Goal: Task Accomplishment & Management: Manage account settings

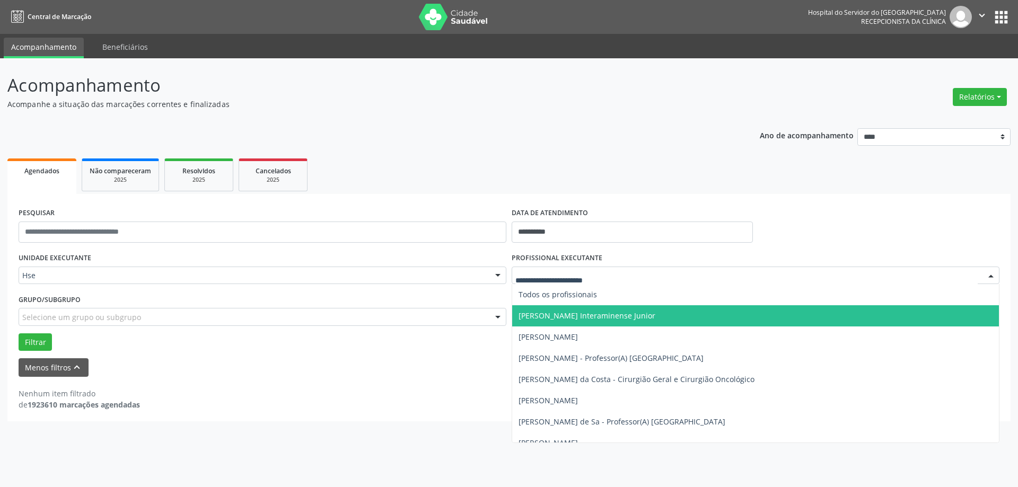
click at [574, 277] on input "text" at bounding box center [746, 280] width 462 height 21
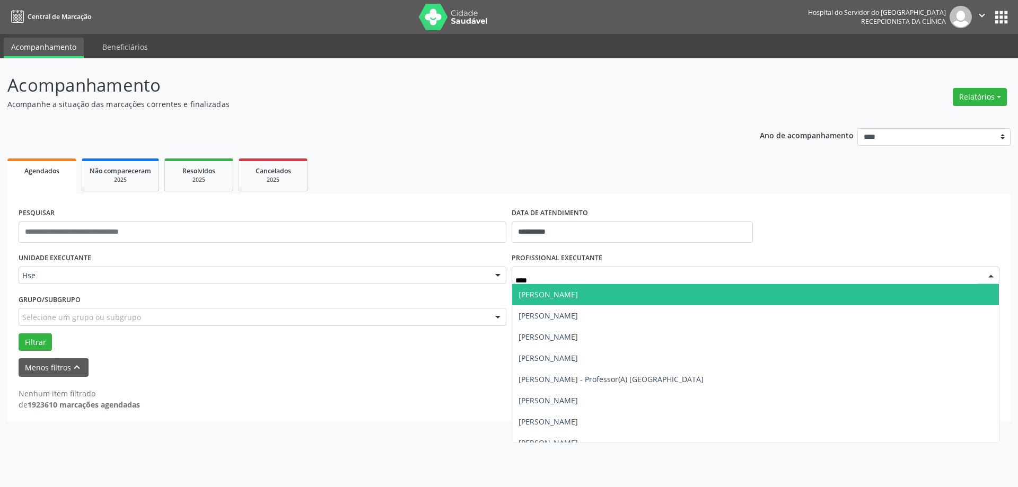
type input "*****"
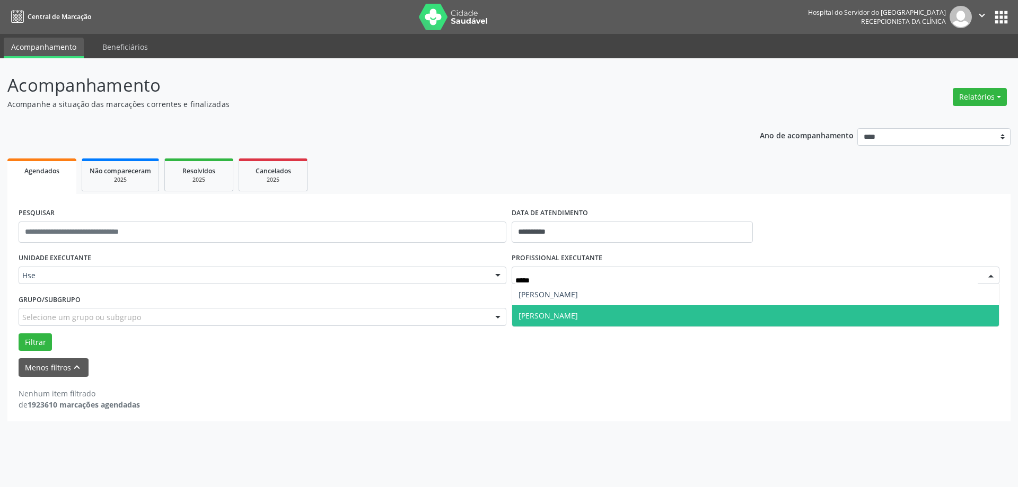
click at [553, 312] on span "[PERSON_NAME]" at bounding box center [548, 316] width 59 height 10
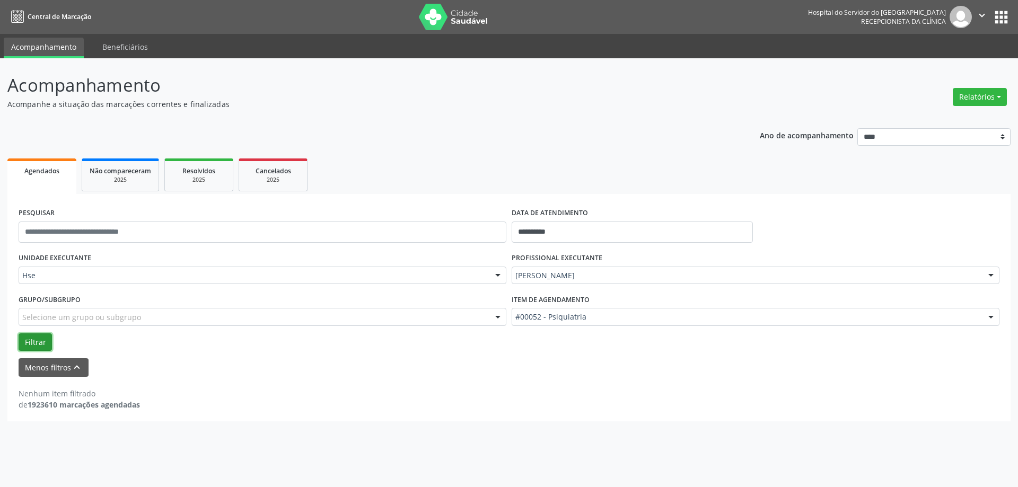
click at [29, 340] on button "Filtrar" at bounding box center [35, 343] width 33 height 18
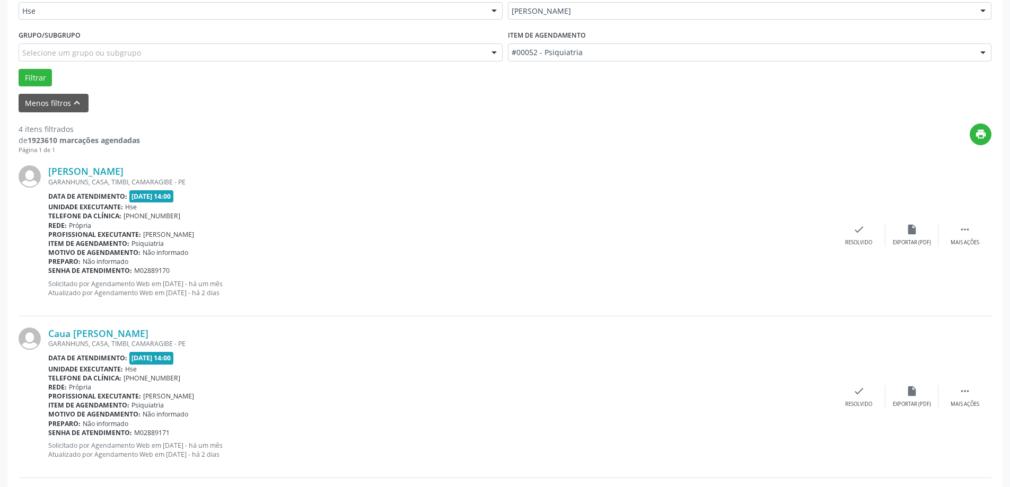
scroll to position [265, 0]
click at [968, 240] on div "Mais ações" at bounding box center [965, 242] width 29 height 7
click at [912, 236] on div "alarm_off Não compareceu" at bounding box center [912, 234] width 53 height 23
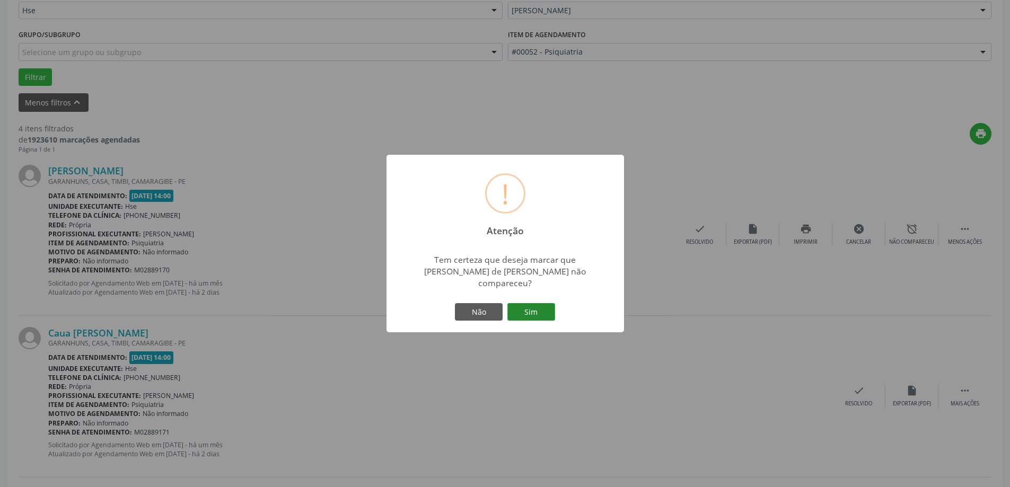
click at [531, 311] on button "Sim" at bounding box center [532, 312] width 48 height 18
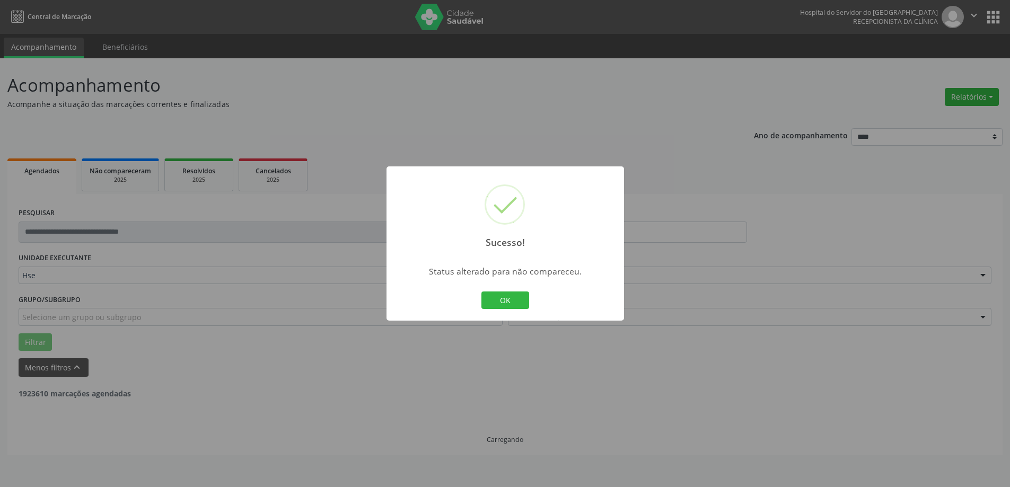
scroll to position [0, 0]
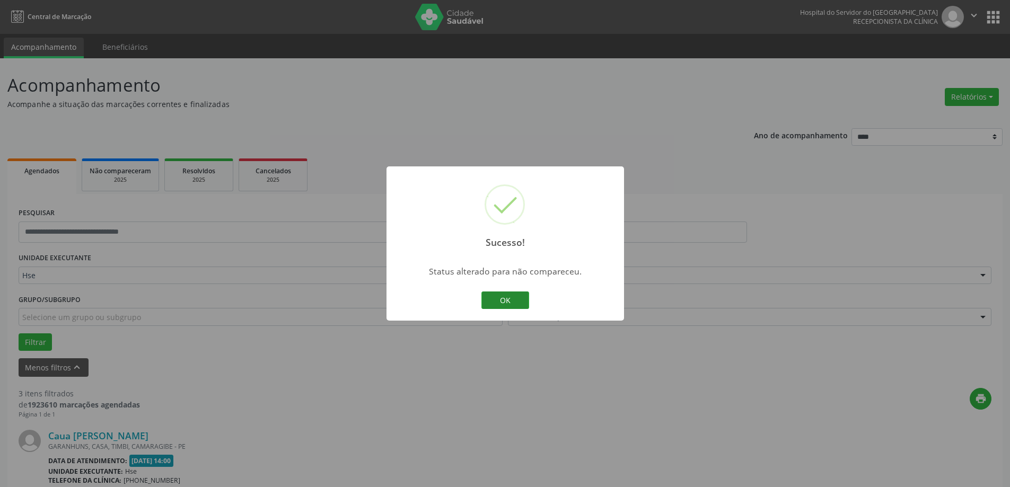
click at [506, 302] on button "OK" at bounding box center [506, 301] width 48 height 18
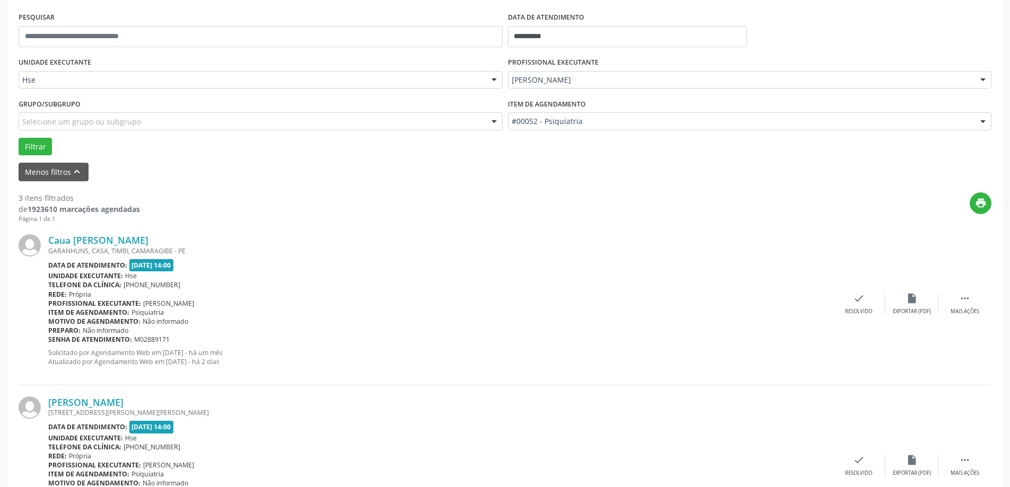
scroll to position [212, 0]
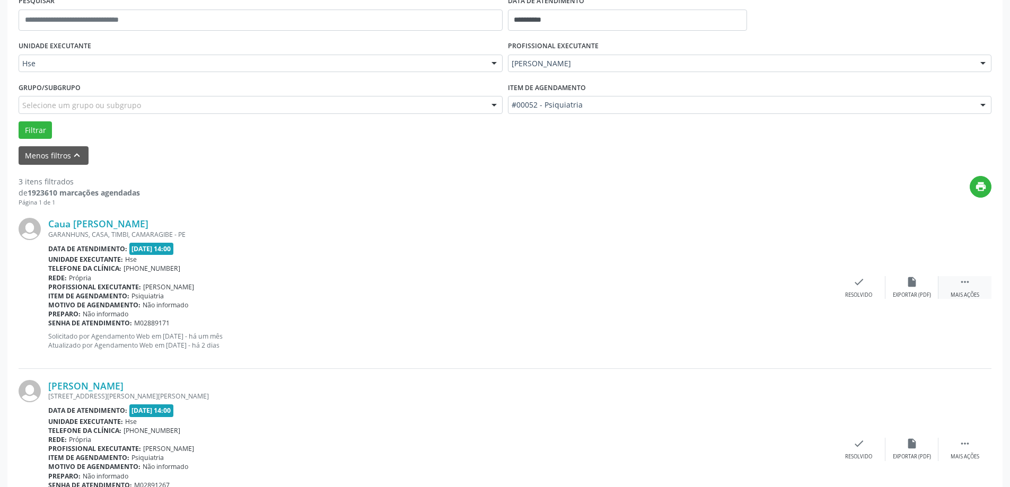
click at [963, 283] on icon "" at bounding box center [965, 282] width 12 height 12
click at [897, 290] on div "alarm_off Não compareceu" at bounding box center [912, 287] width 53 height 23
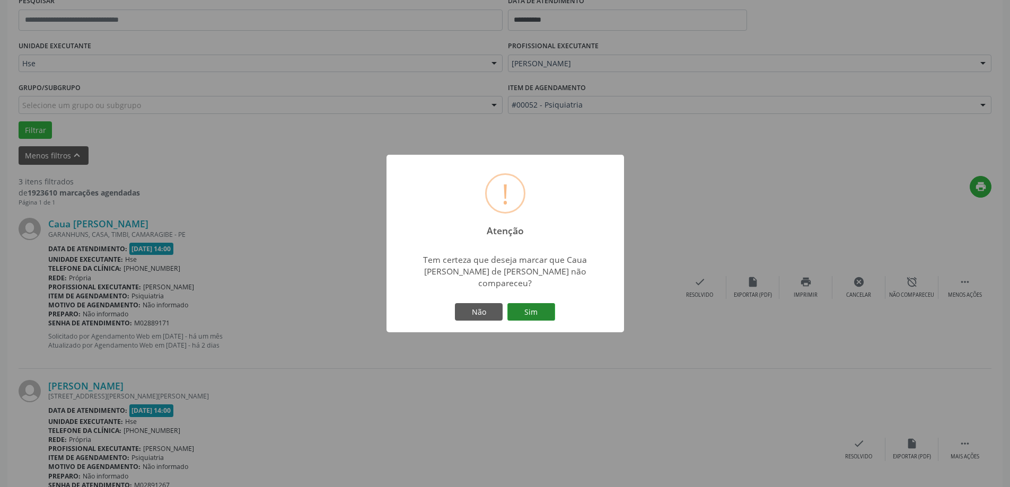
click at [545, 313] on button "Sim" at bounding box center [532, 312] width 48 height 18
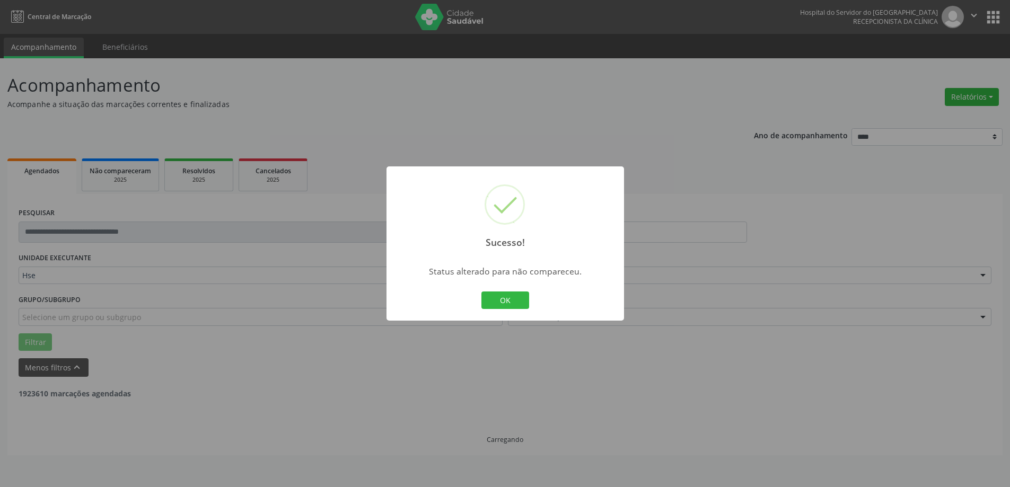
scroll to position [0, 0]
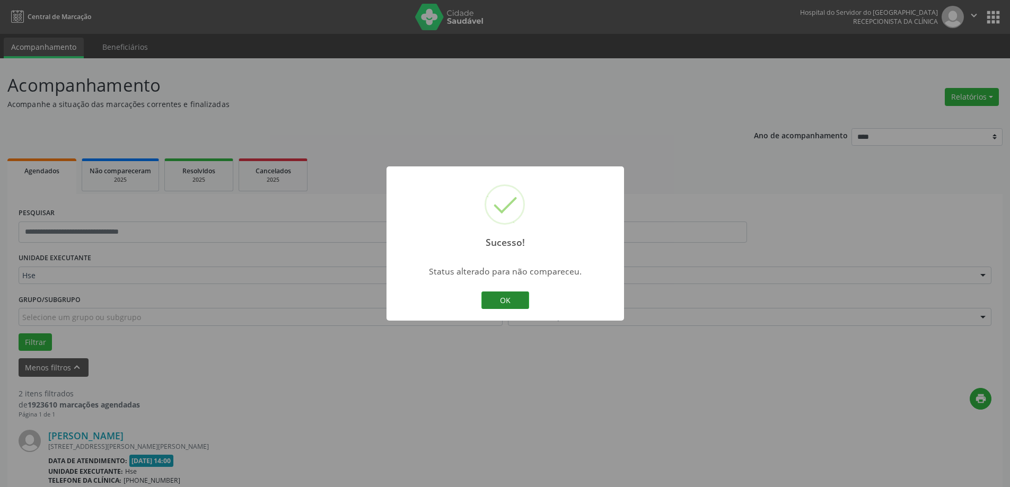
click at [496, 292] on button "OK" at bounding box center [506, 301] width 48 height 18
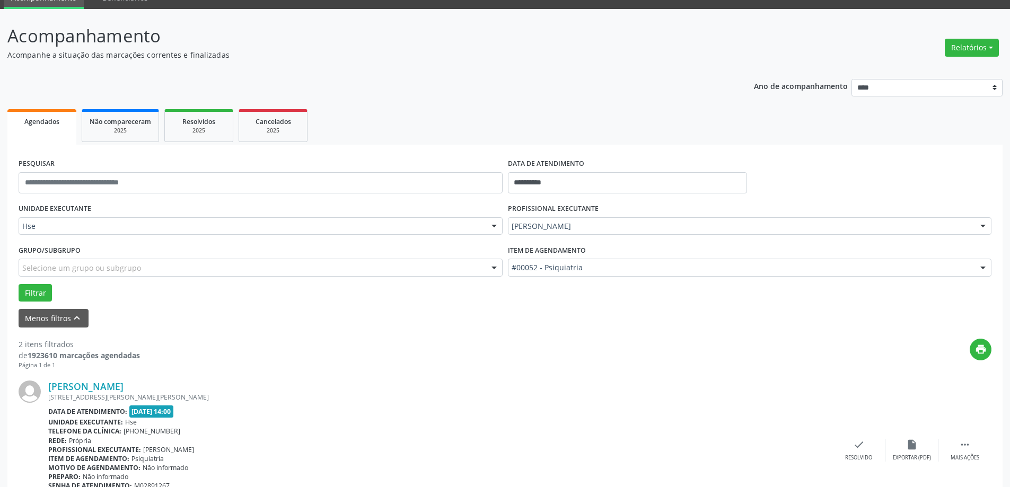
scroll to position [106, 0]
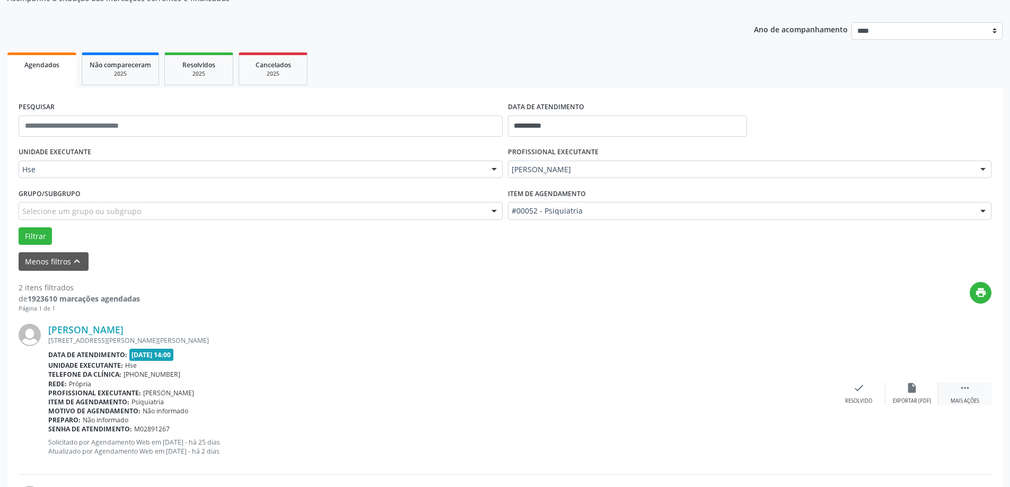
click at [957, 389] on div " Mais ações" at bounding box center [965, 393] width 53 height 23
click at [916, 391] on icon "alarm_off" at bounding box center [912, 388] width 12 height 12
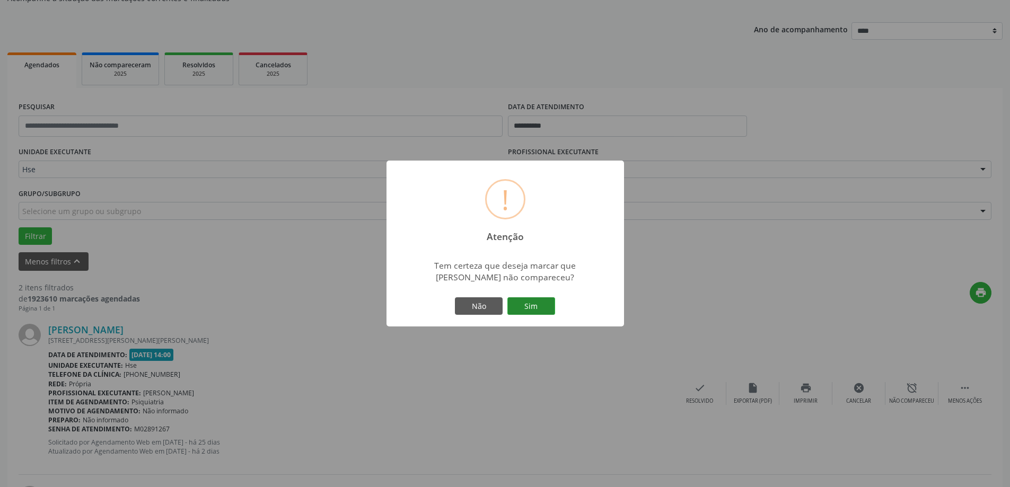
click at [546, 308] on button "Sim" at bounding box center [532, 307] width 48 height 18
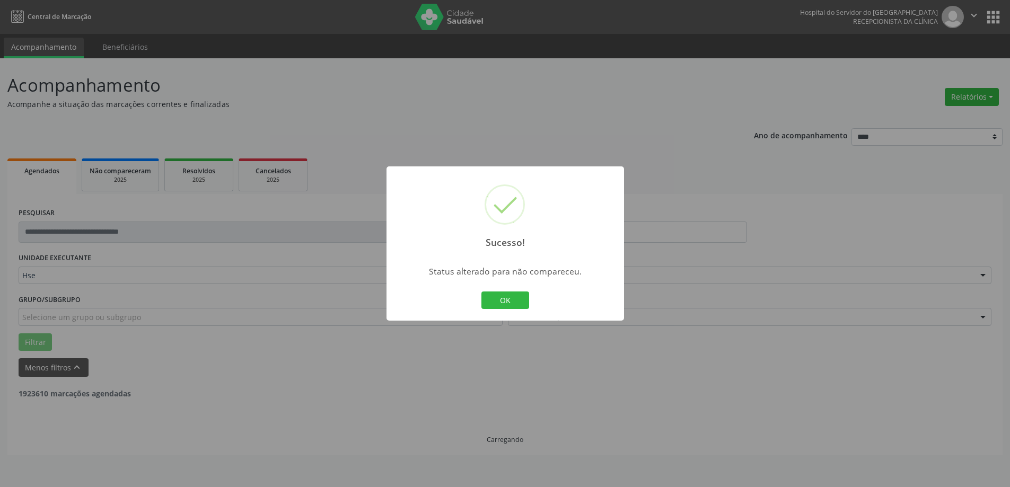
scroll to position [0, 0]
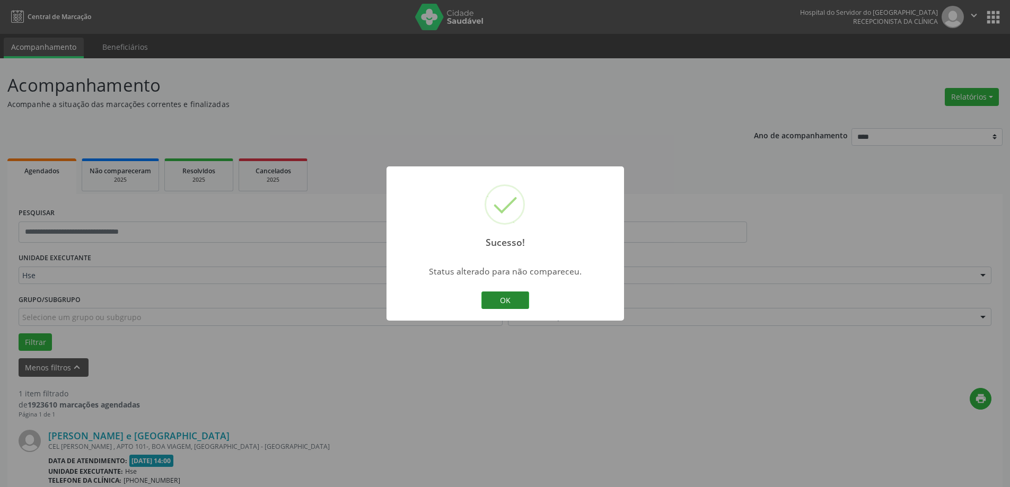
click at [498, 305] on button "OK" at bounding box center [506, 301] width 48 height 18
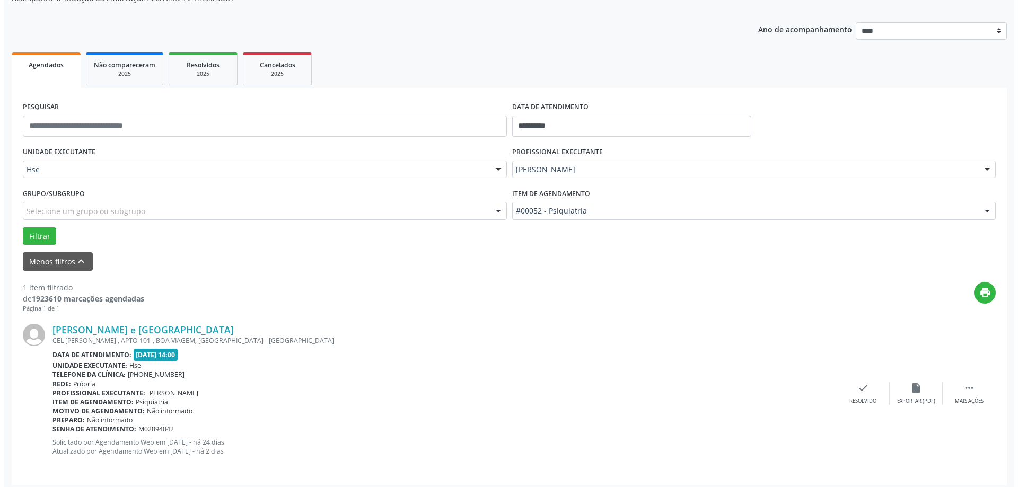
scroll to position [112, 0]
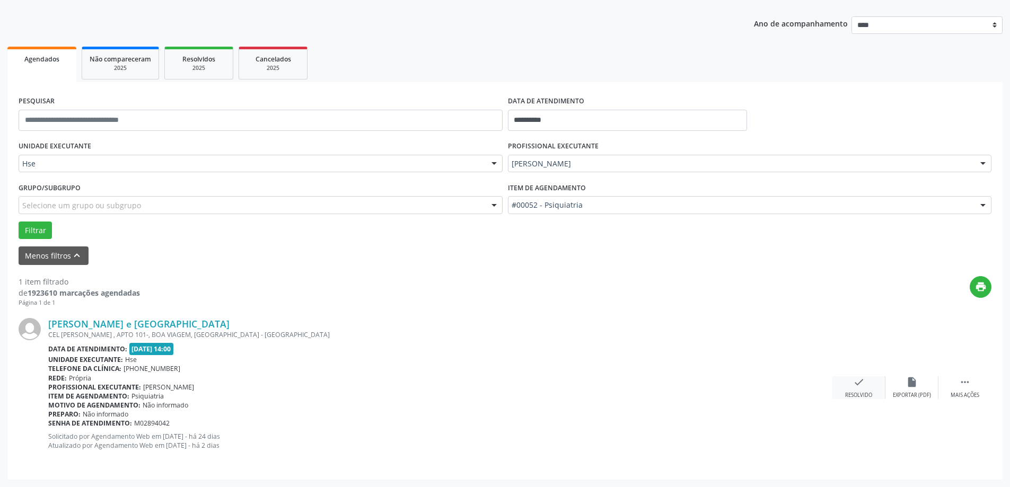
click at [864, 386] on icon "check" at bounding box center [859, 383] width 12 height 12
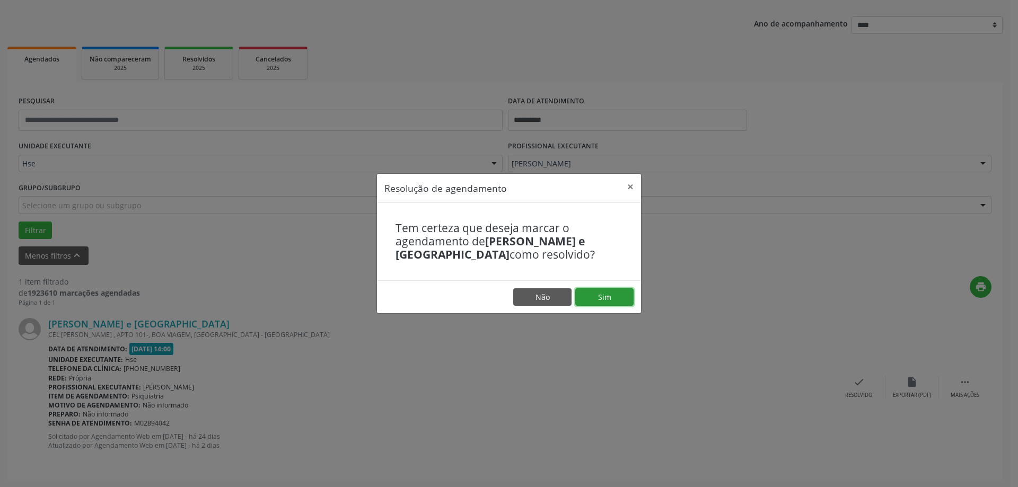
click at [610, 300] on button "Sim" at bounding box center [604, 298] width 58 height 18
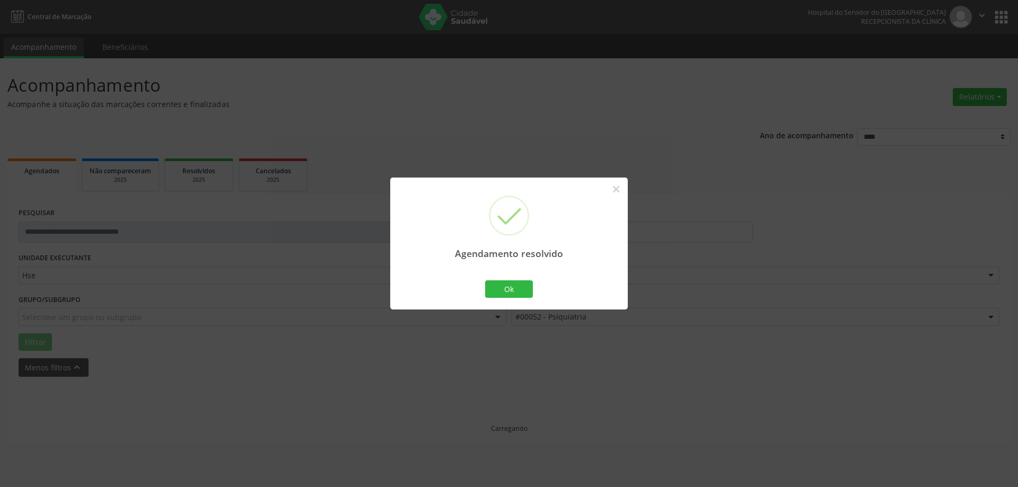
scroll to position [0, 0]
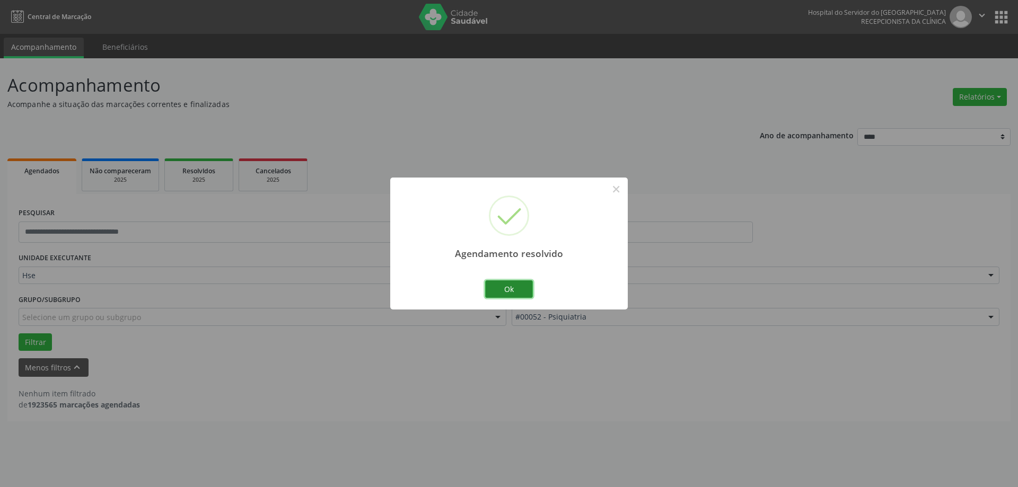
click at [515, 285] on button "Ok" at bounding box center [509, 290] width 48 height 18
